Goal: Find specific page/section: Find specific page/section

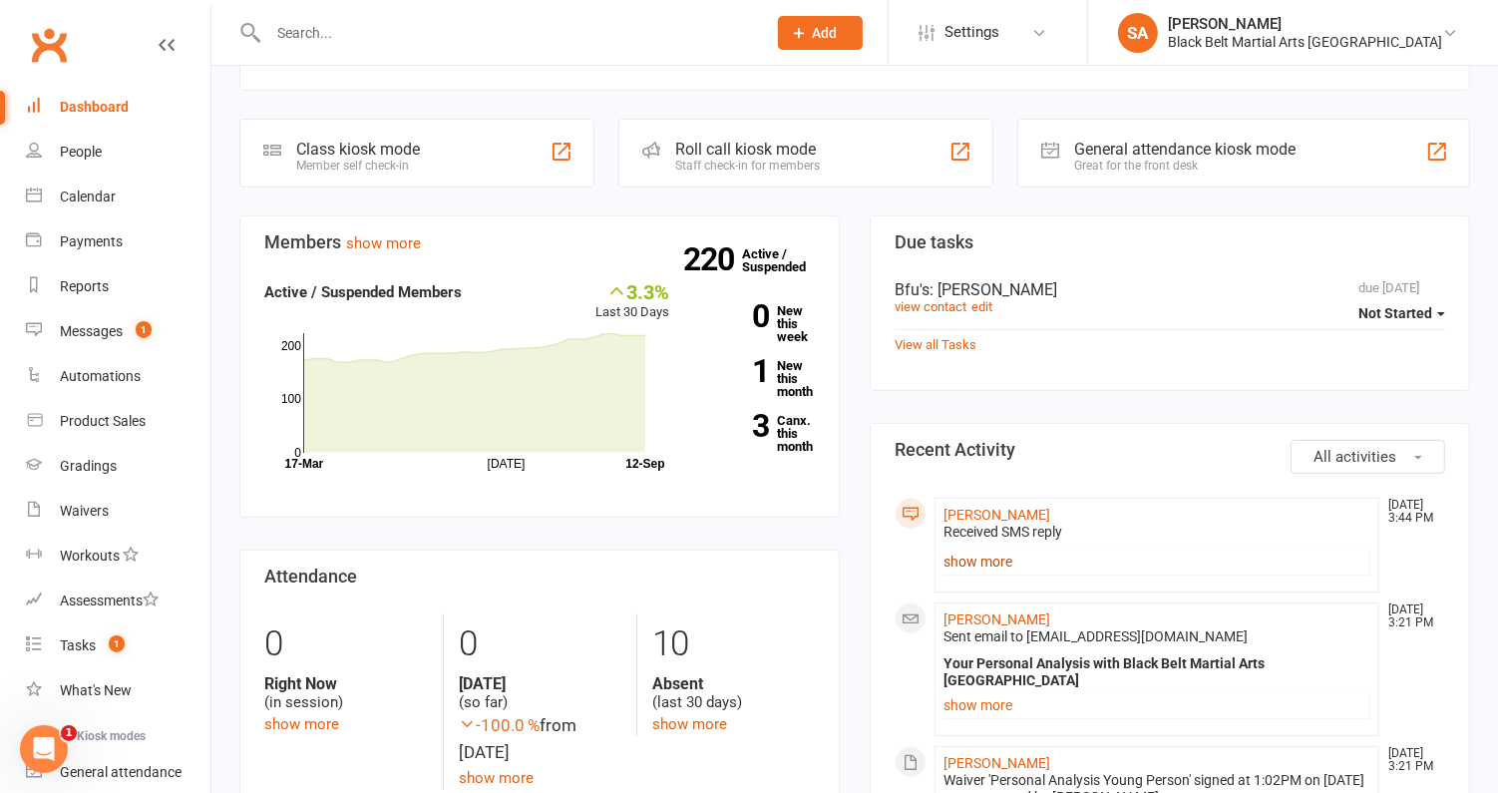
click at [980, 554] on link "show more" at bounding box center [1156, 561] width 427 height 28
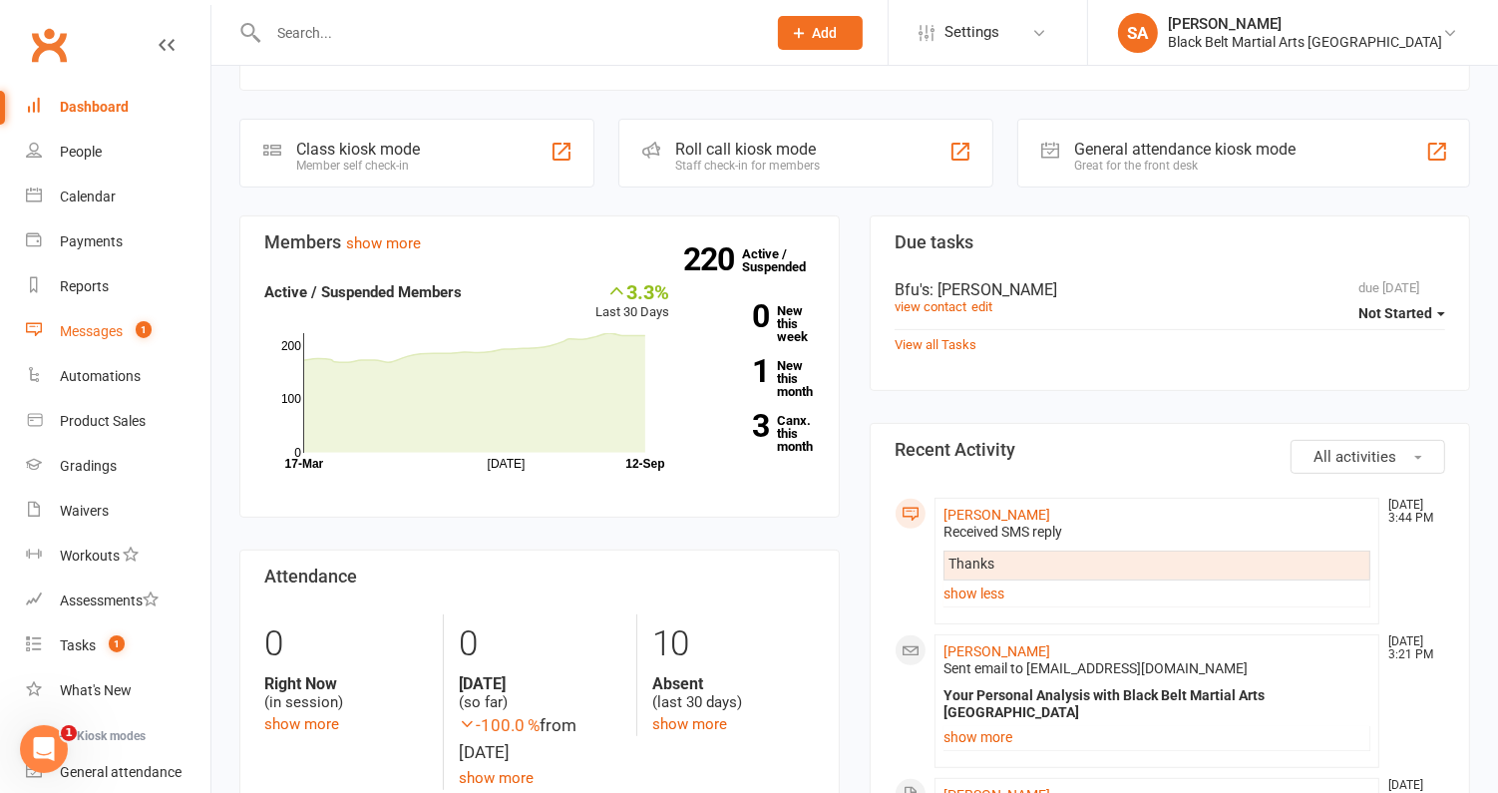
click at [108, 330] on div "Messages" at bounding box center [91, 331] width 63 height 16
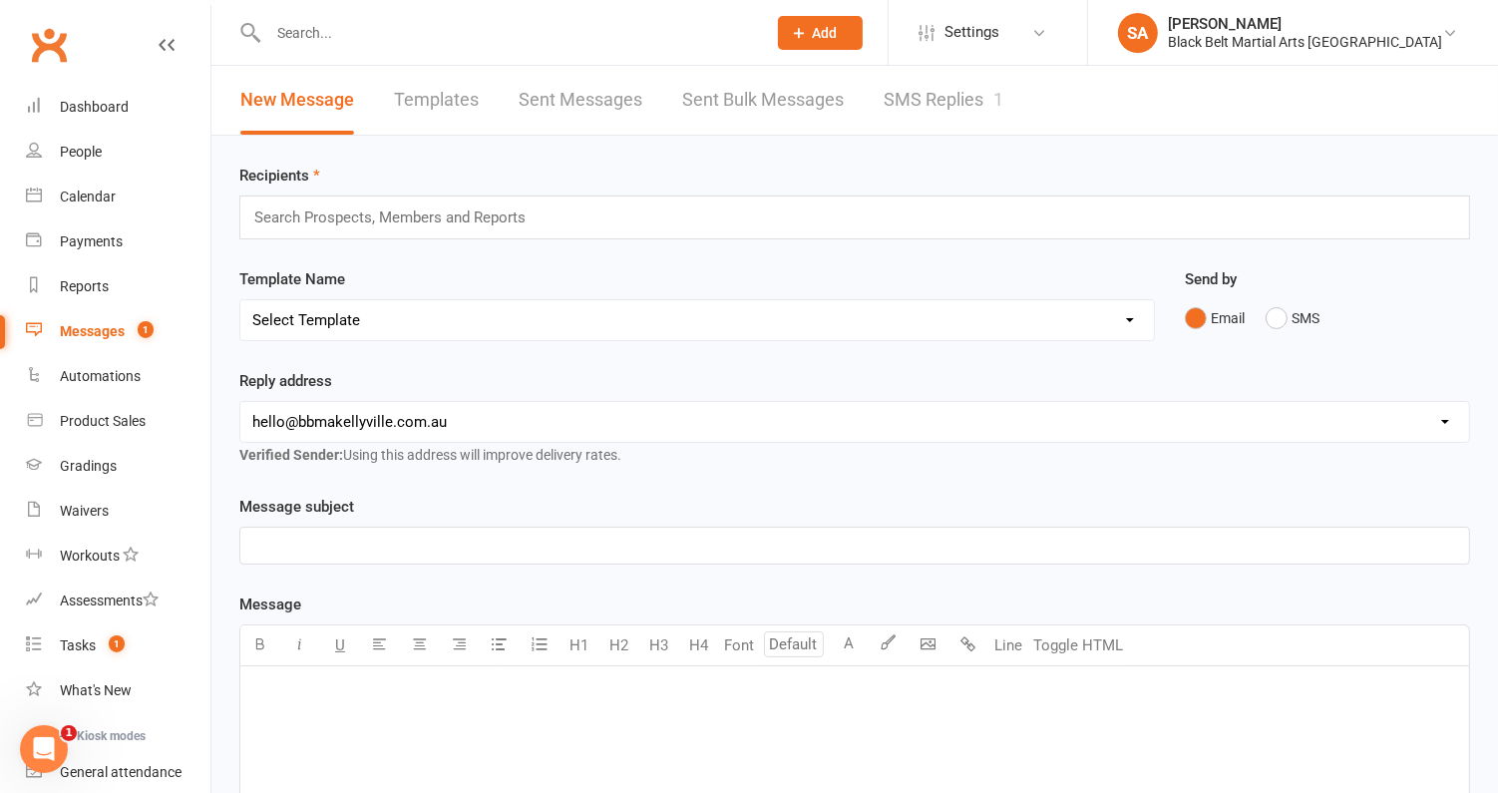
click at [969, 87] on link "SMS Replies 1" at bounding box center [943, 100] width 120 height 69
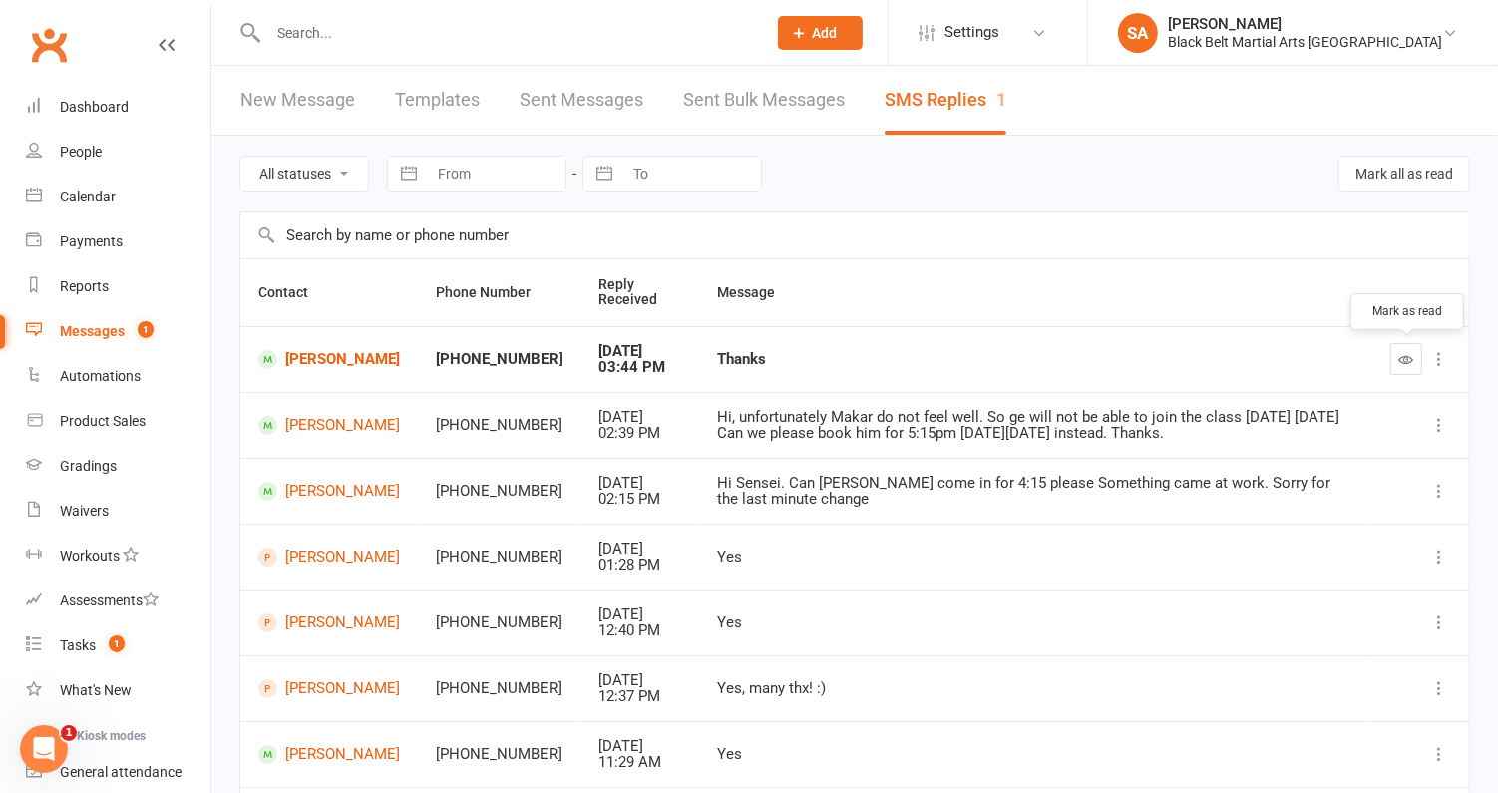
click at [1399, 355] on icon "button" at bounding box center [1406, 359] width 15 height 15
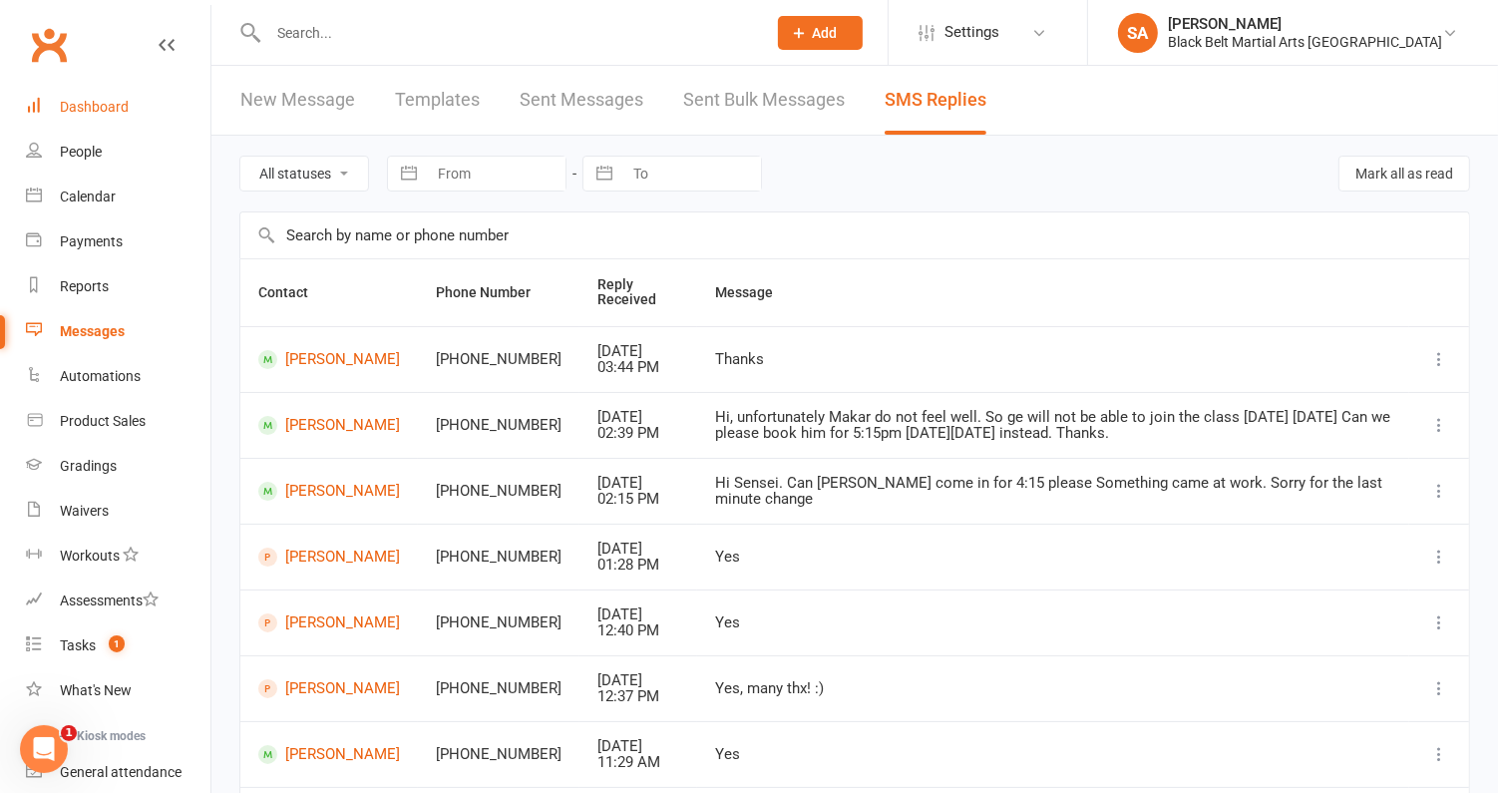
click at [105, 112] on div "Dashboard" at bounding box center [94, 107] width 69 height 16
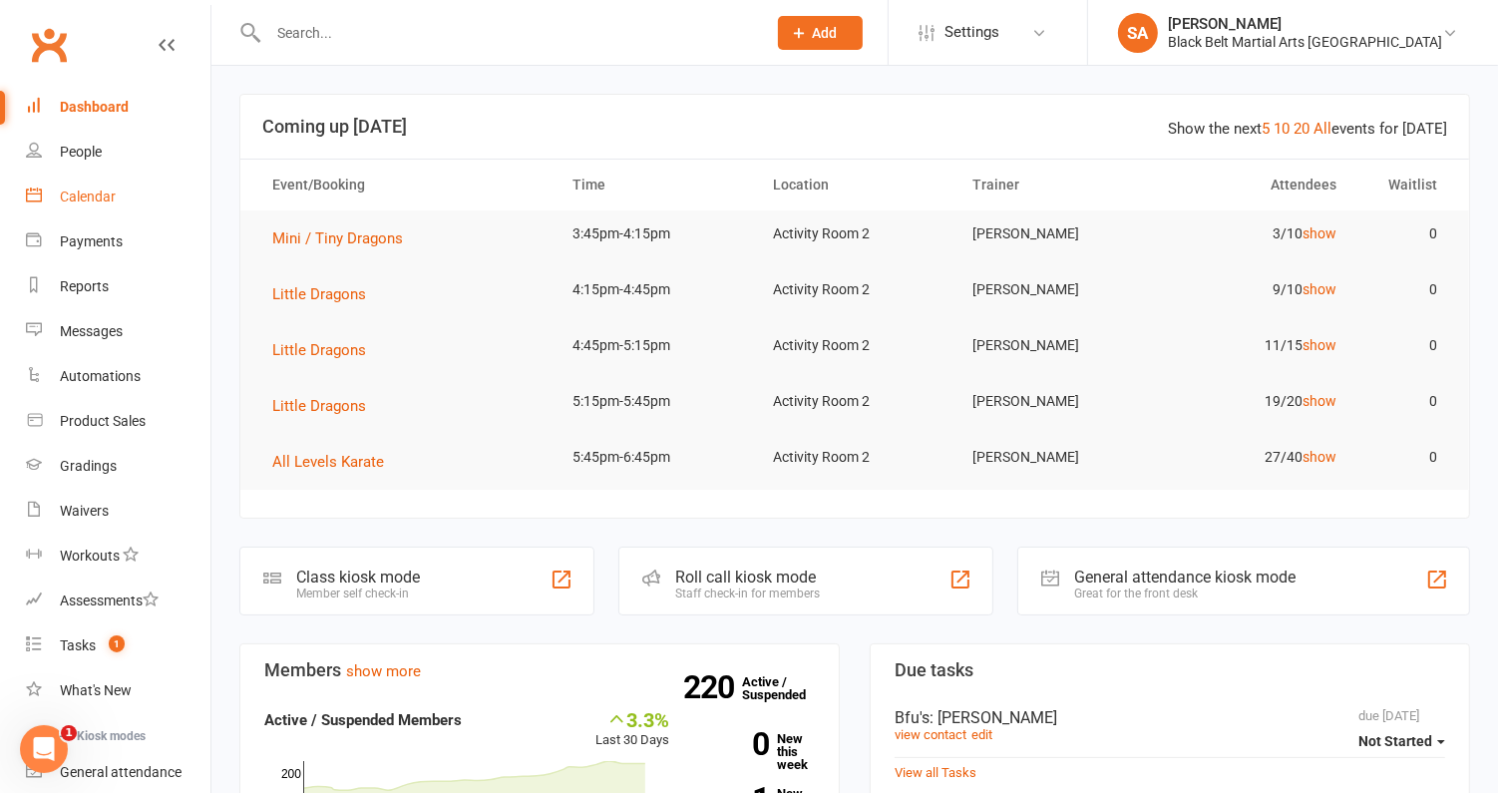
click at [96, 212] on link "Calendar" at bounding box center [118, 196] width 184 height 45
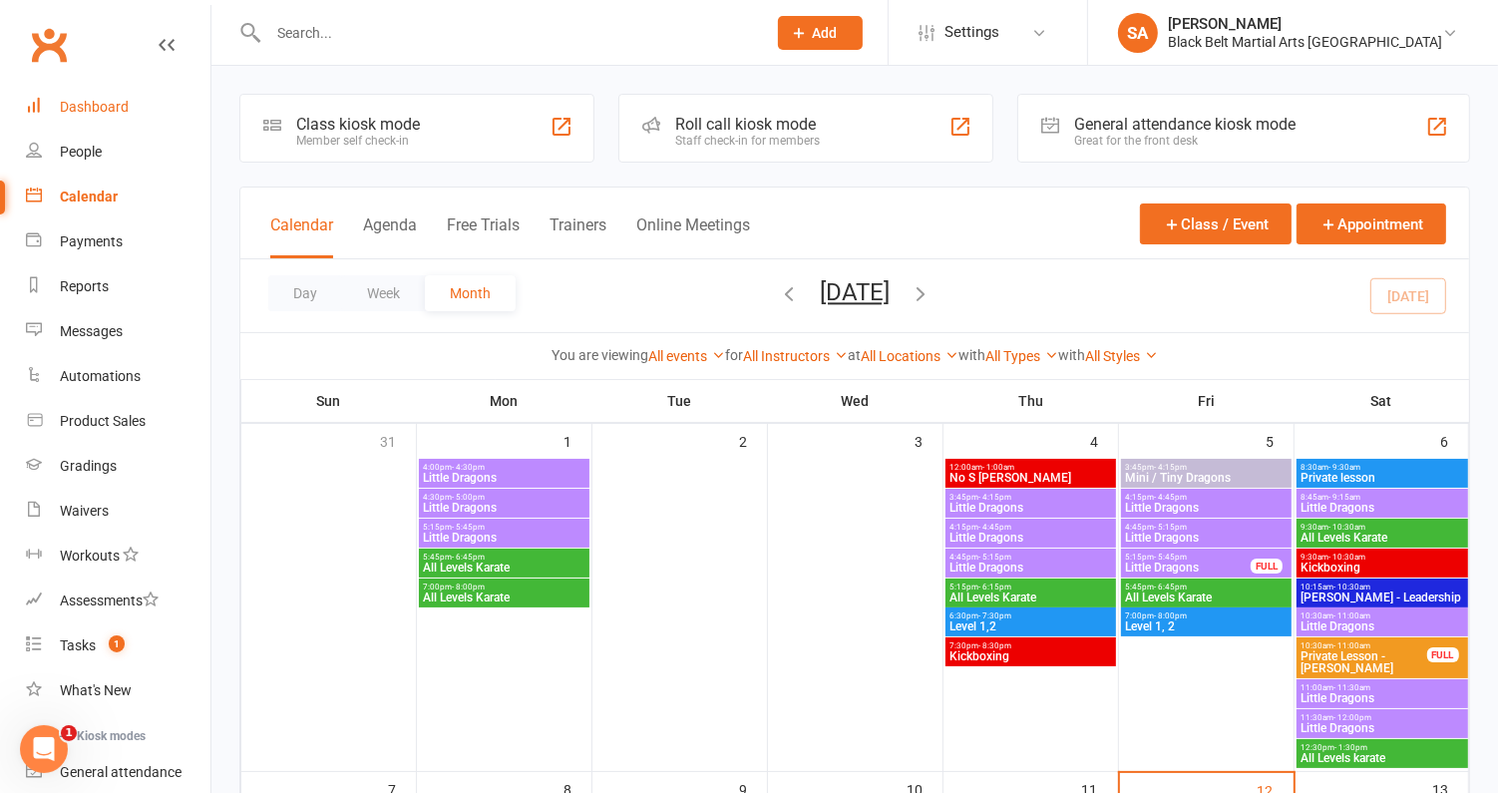
click at [108, 99] on div "Dashboard" at bounding box center [94, 107] width 69 height 16
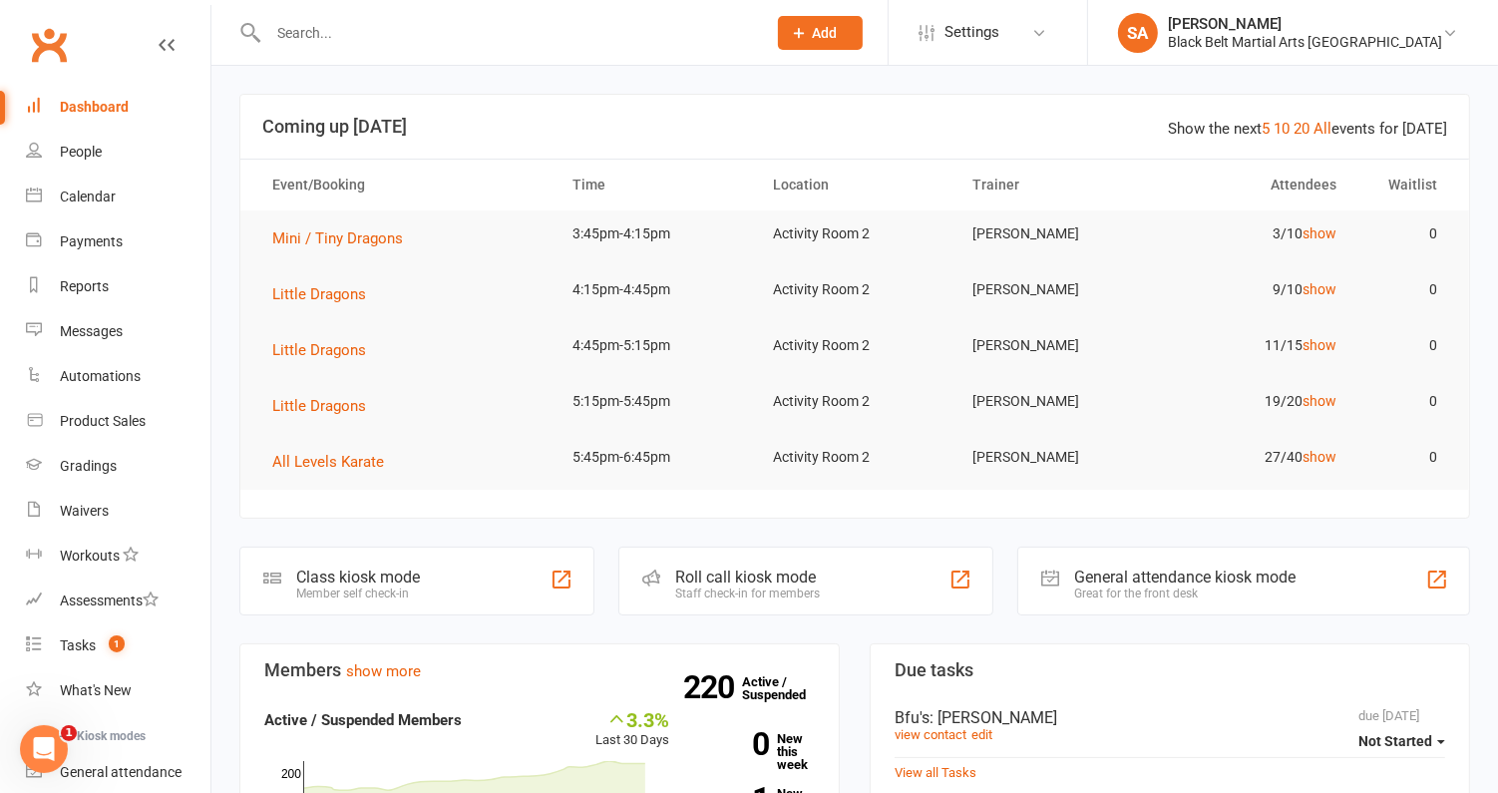
click at [475, 49] on div at bounding box center [495, 32] width 512 height 65
click at [475, 38] on input "text" at bounding box center [507, 33] width 490 height 28
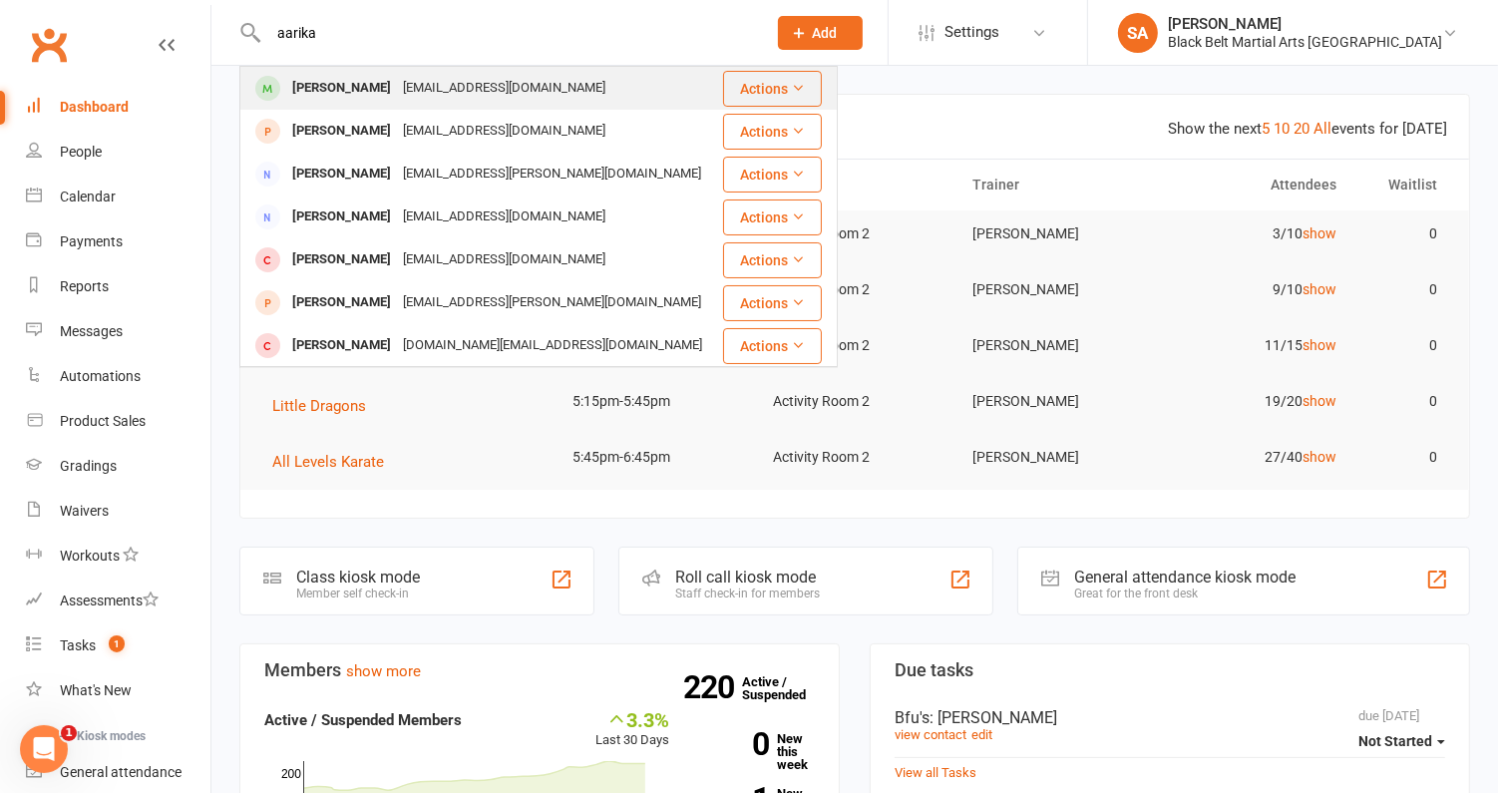
type input "aarika"
click at [465, 82] on div "[EMAIL_ADDRESS][DOMAIN_NAME]" at bounding box center [504, 88] width 214 height 29
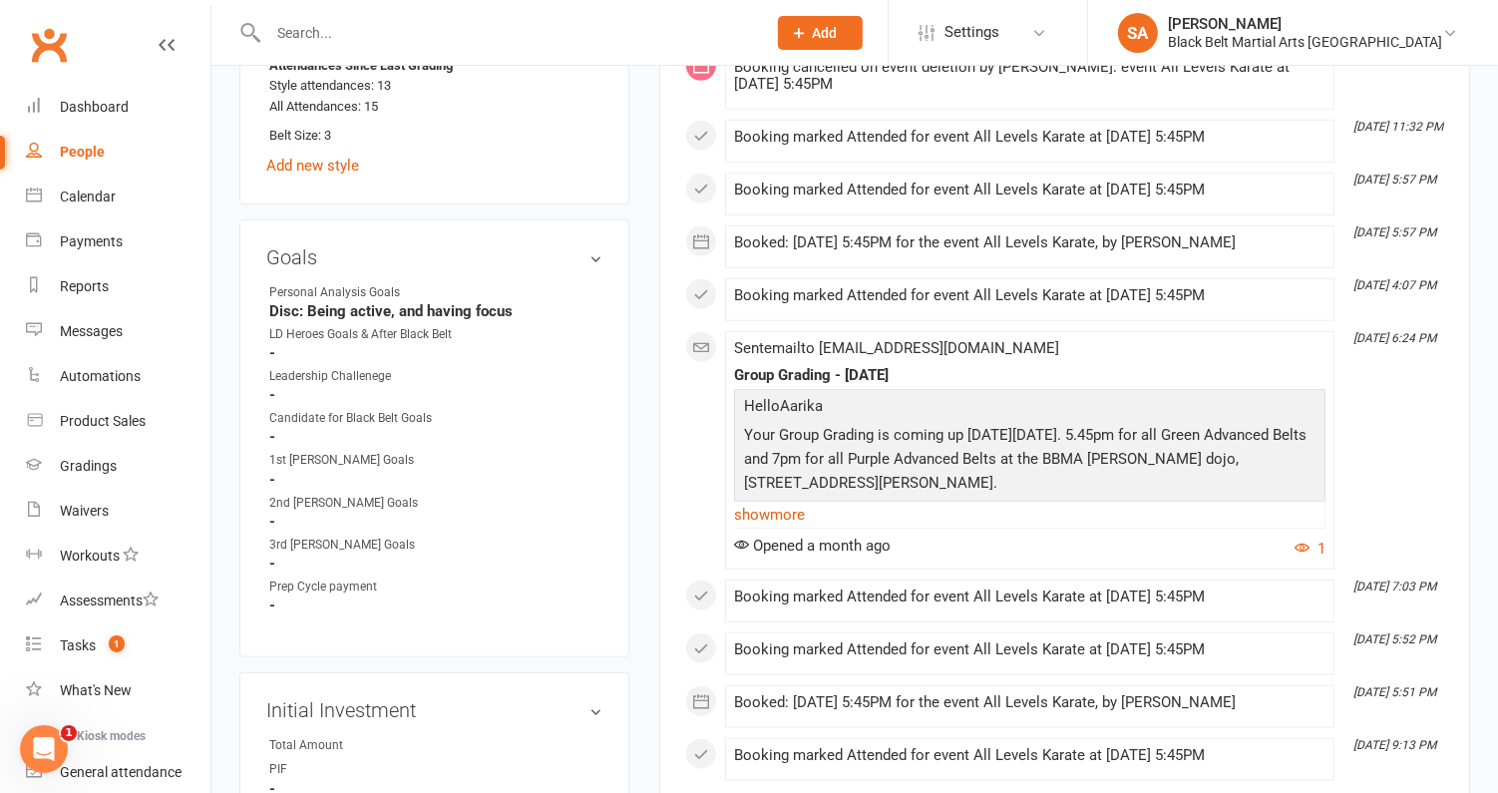
scroll to position [1268, 0]
click at [786, 501] on link "show more" at bounding box center [1029, 513] width 591 height 28
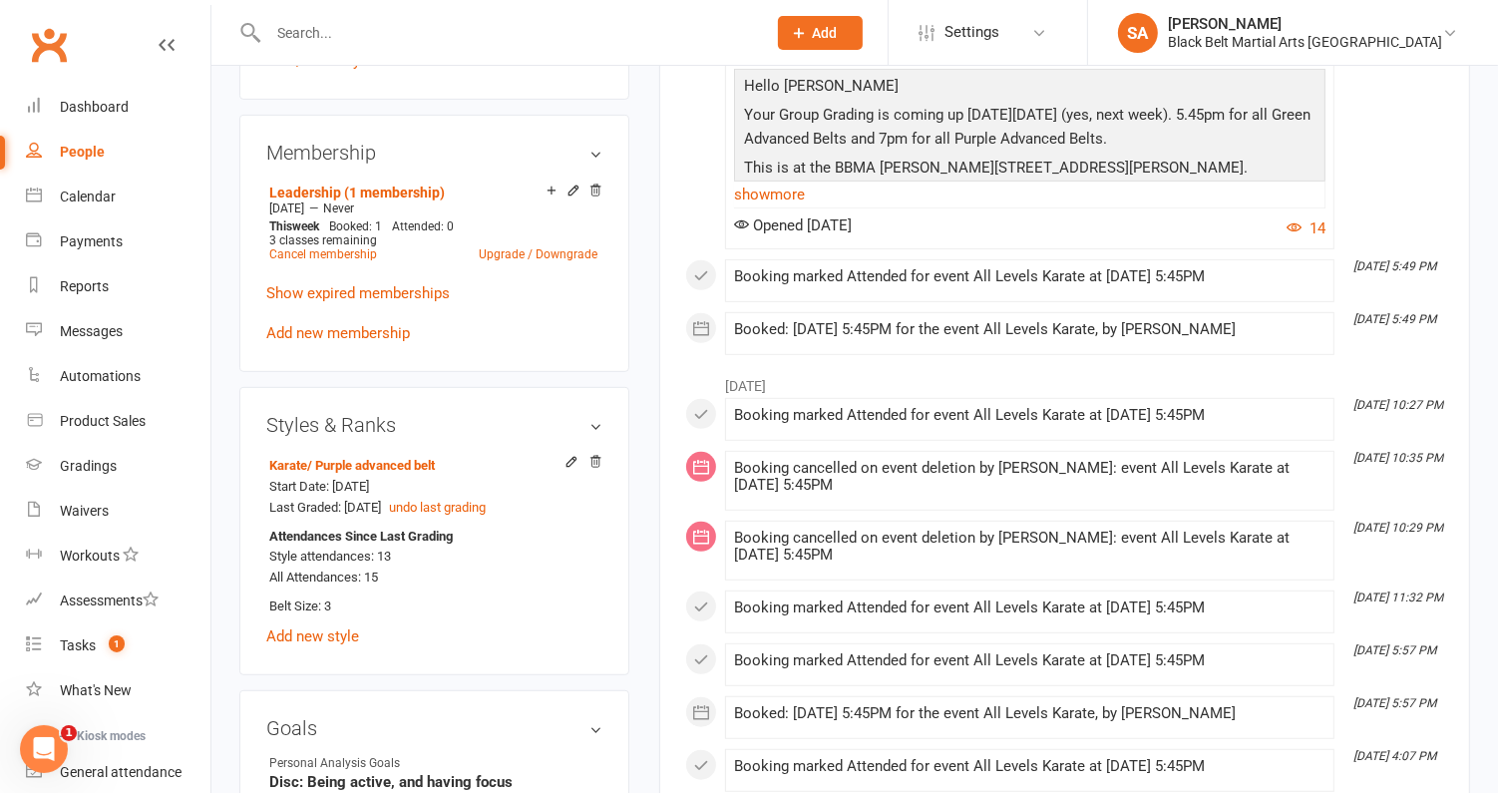
scroll to position [506, 0]
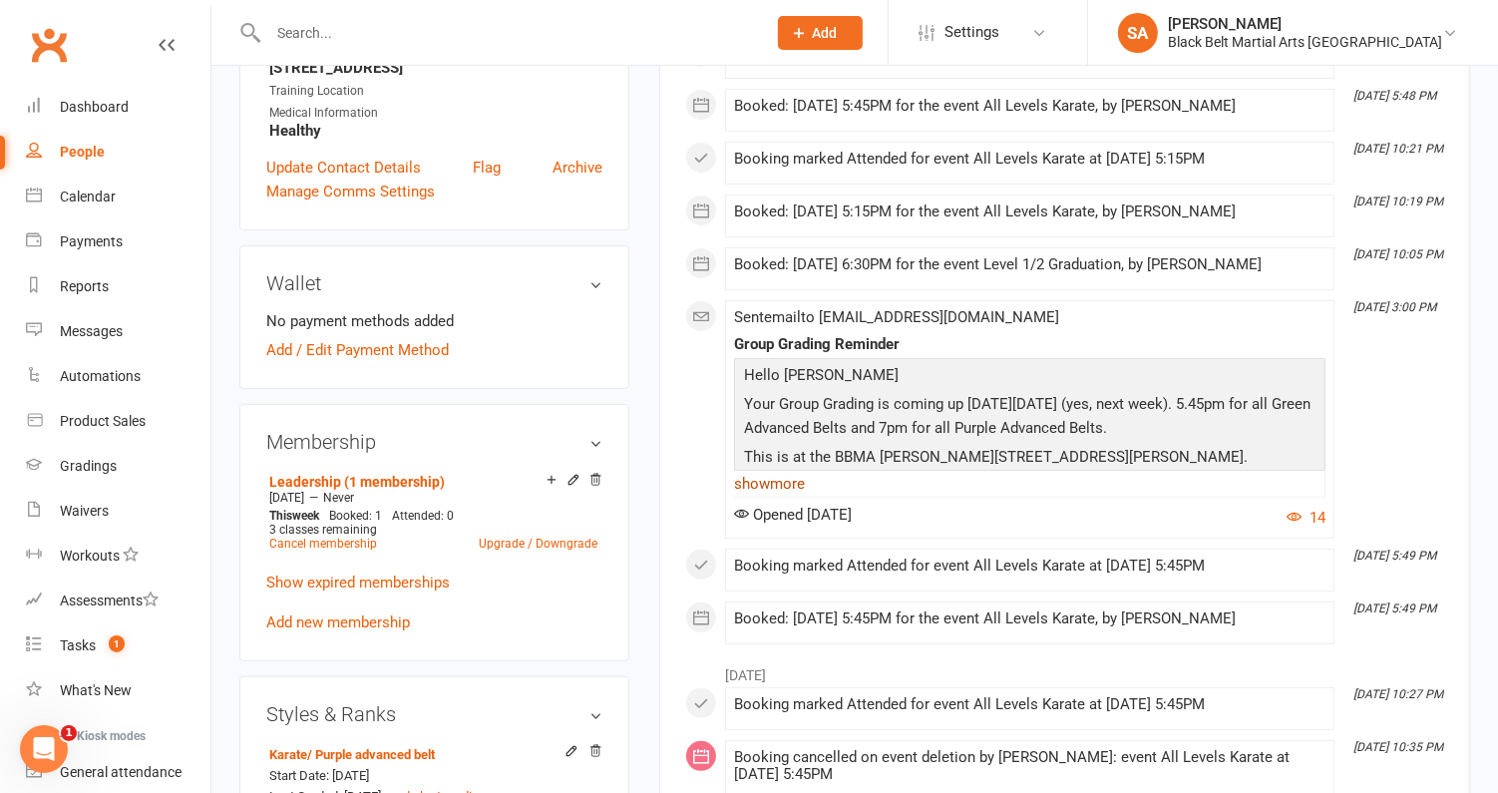
click at [791, 481] on link "show more" at bounding box center [1029, 484] width 591 height 28
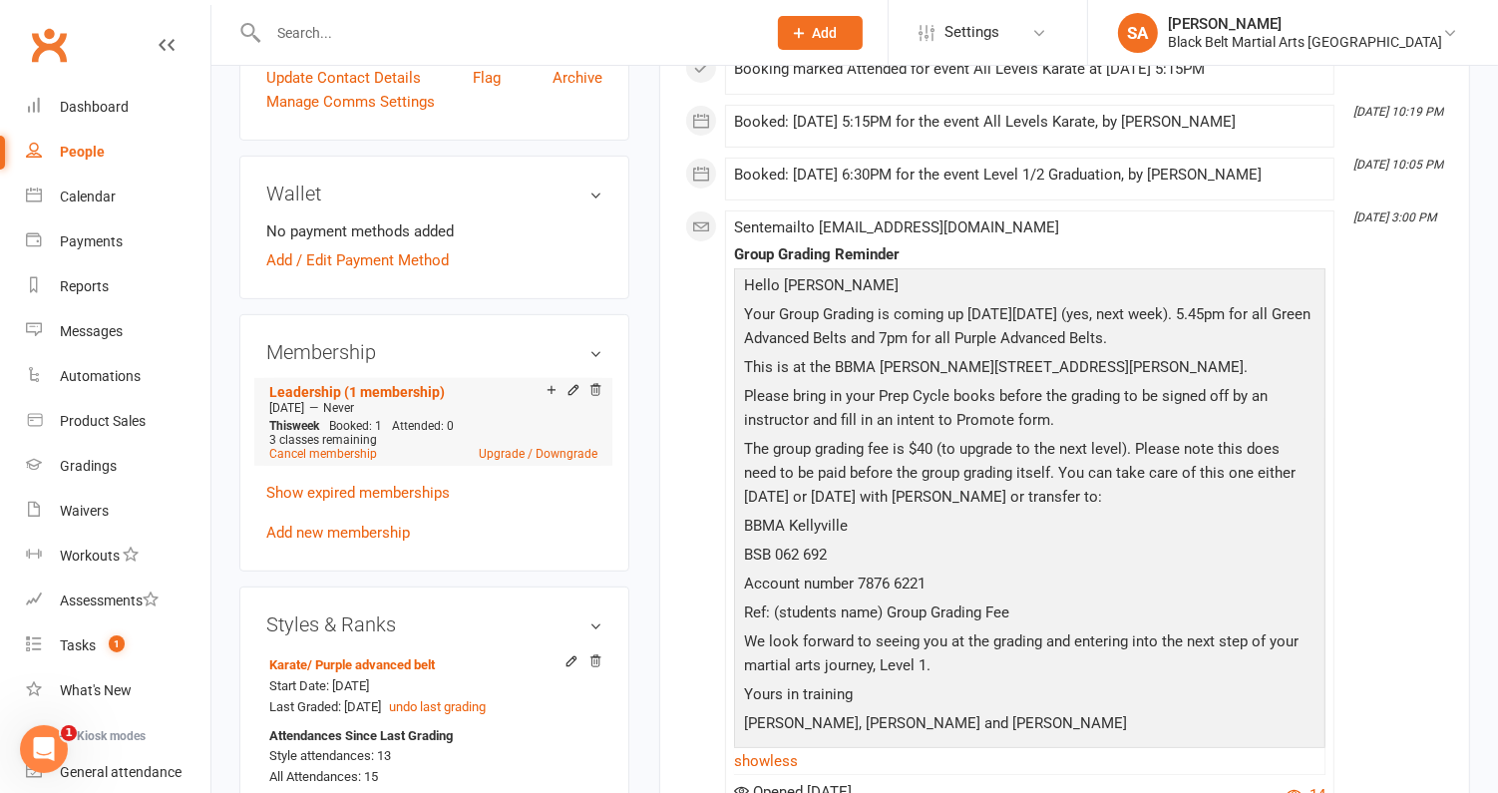
scroll to position [0, 0]
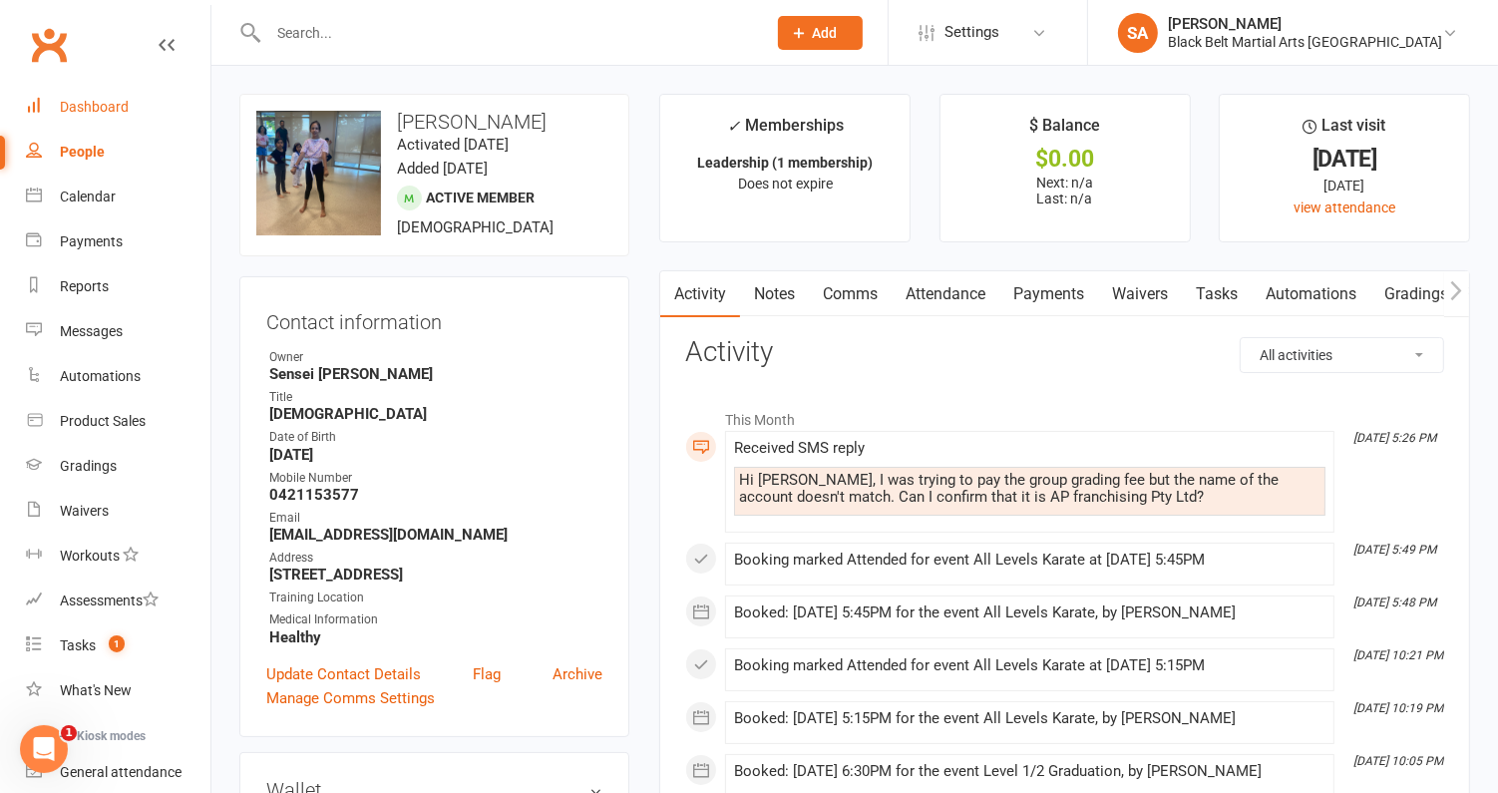
click at [104, 113] on div "Dashboard" at bounding box center [94, 107] width 69 height 16
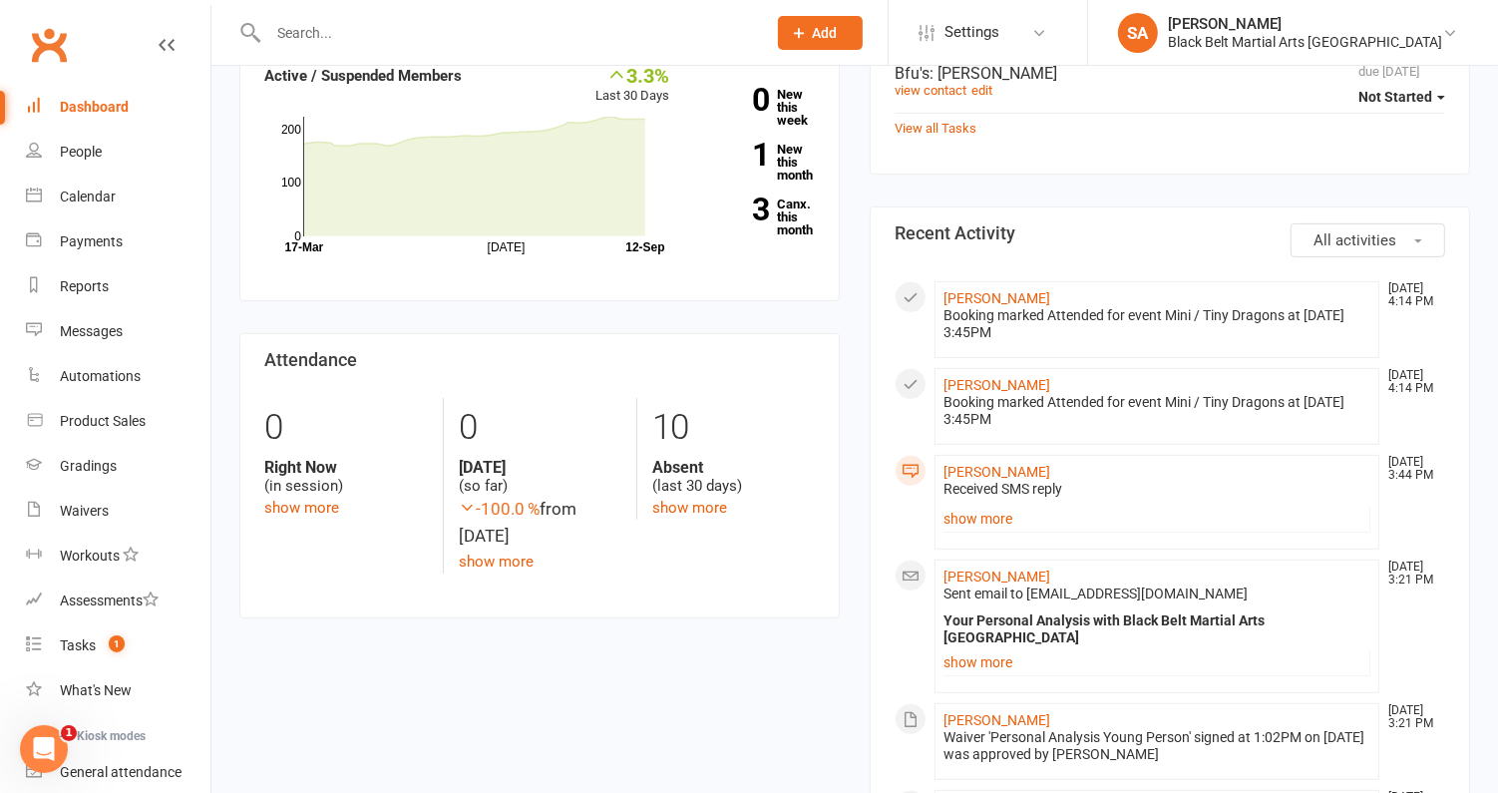
scroll to position [709, 0]
